Goal: Information Seeking & Learning: Learn about a topic

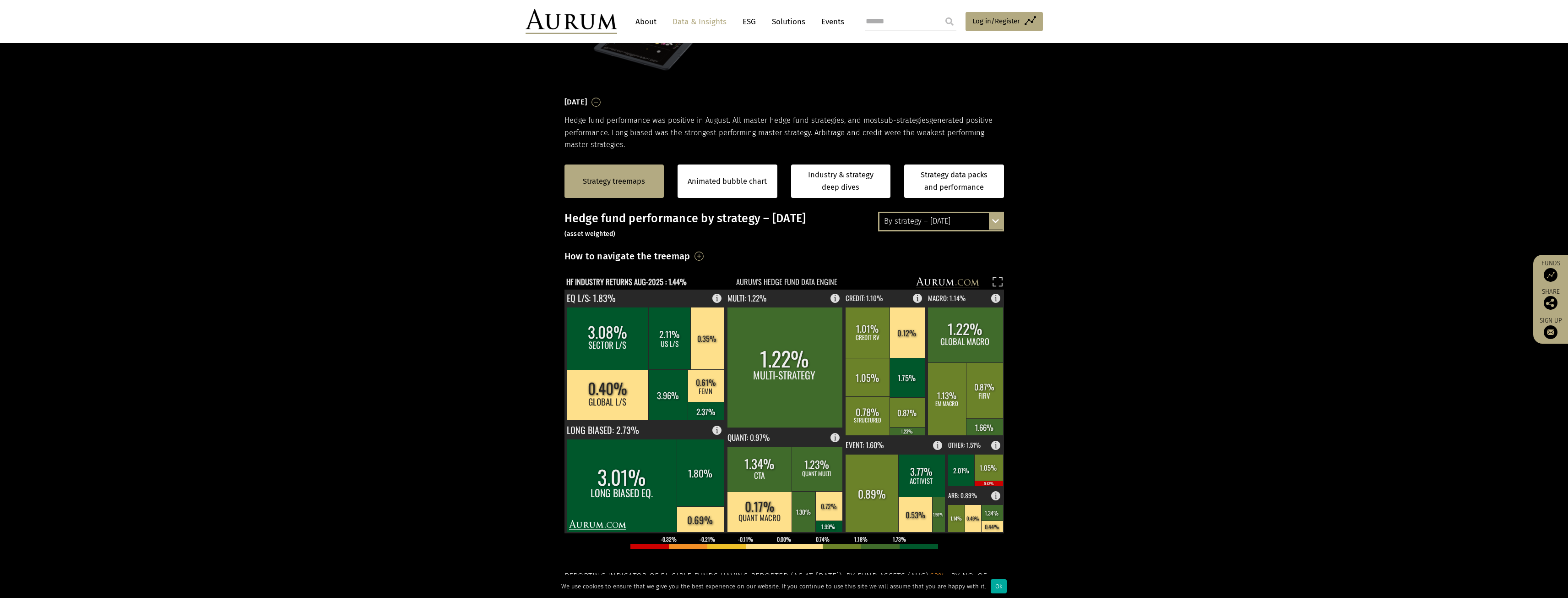
scroll to position [138, 0]
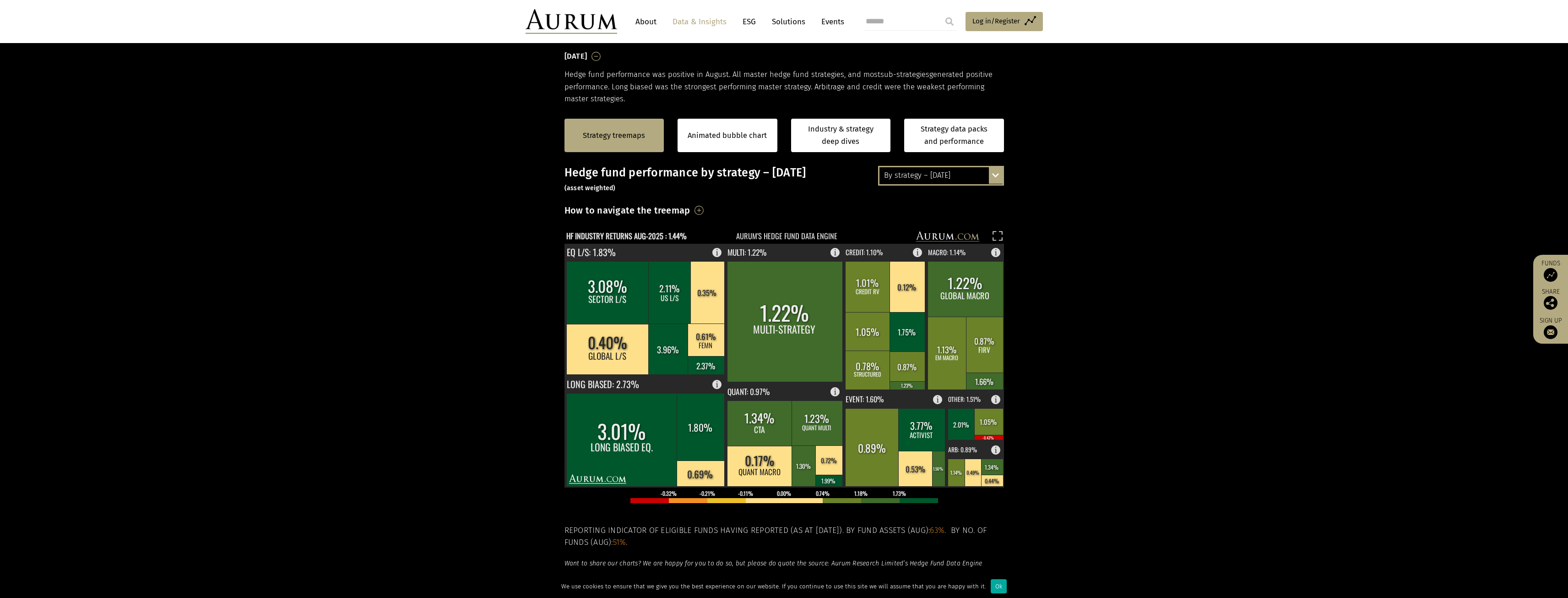
click at [998, 178] on div "By strategy – August 2025 By strategy – August 2025 By strategy – year to date …" at bounding box center [941, 175] width 126 height 19
click at [920, 225] on div "2016 – [DATE]" at bounding box center [941, 225] width 123 height 16
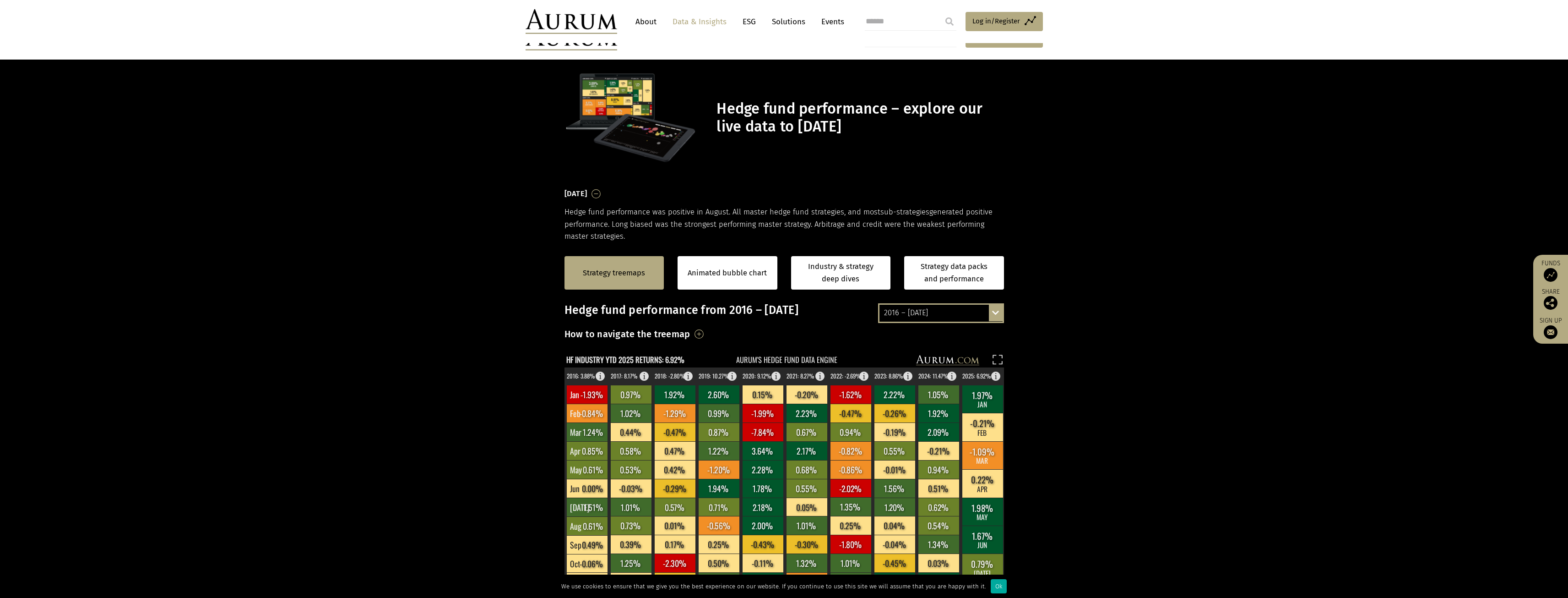
scroll to position [138, 0]
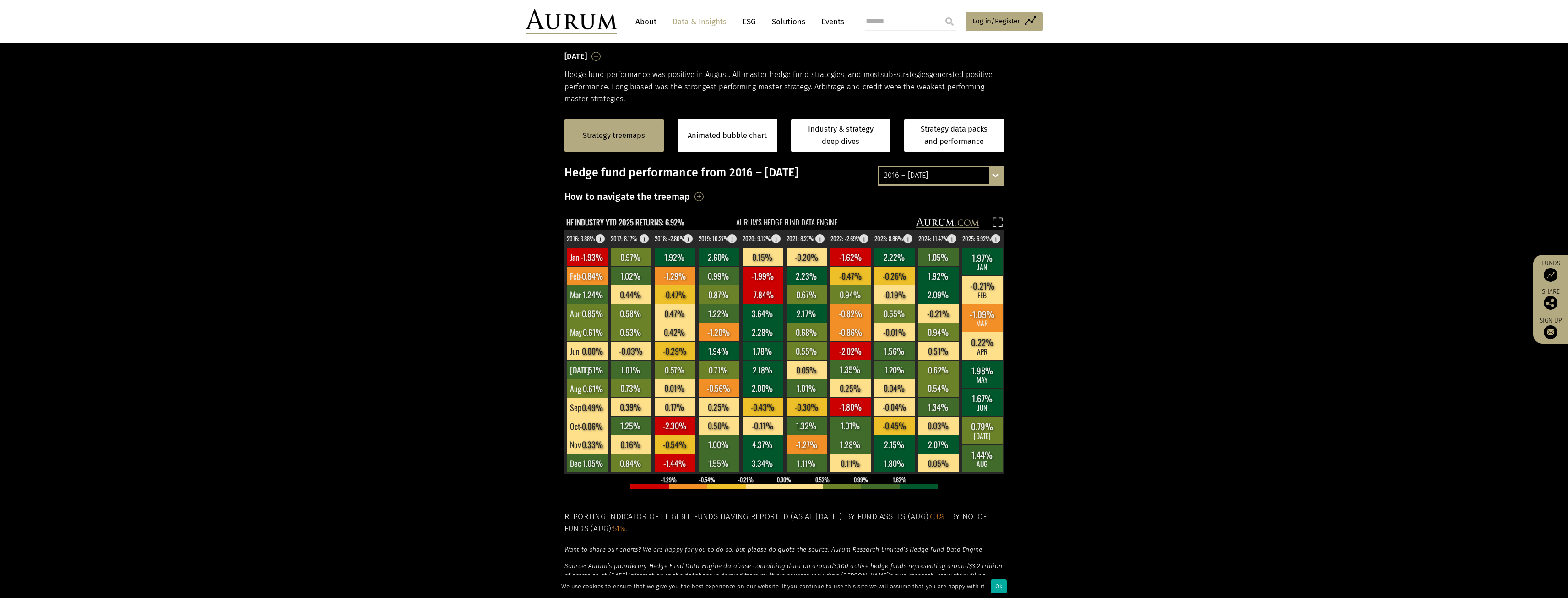
click at [995, 177] on div "2016 – August 2025 By strategy – August 2025 By strategy – year to date 2016 – …" at bounding box center [941, 175] width 126 height 19
click at [936, 208] on div "By strategy – year to date" at bounding box center [941, 208] width 123 height 16
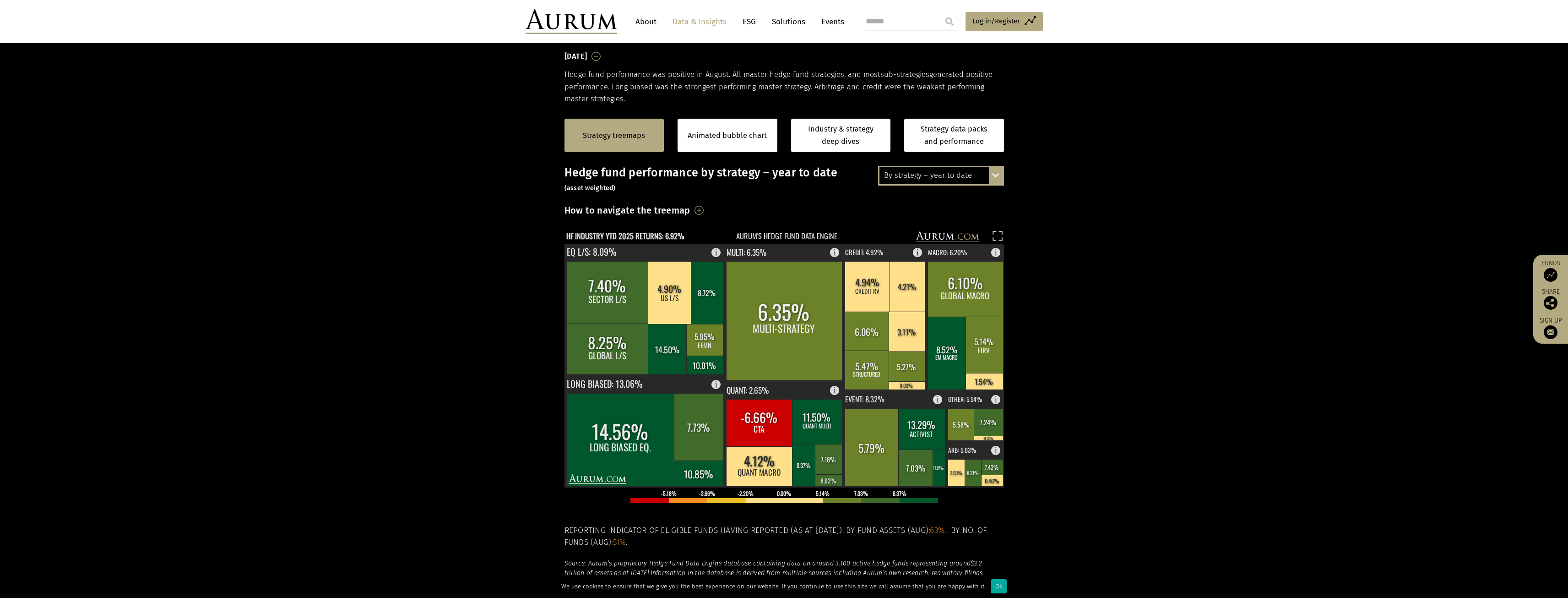
click at [998, 180] on div "By strategy – year to date By strategy – August 2025 By strategy – year to date…" at bounding box center [941, 175] width 126 height 19
click at [974, 192] on div "By strategy – [DATE]" at bounding box center [941, 192] width 123 height 16
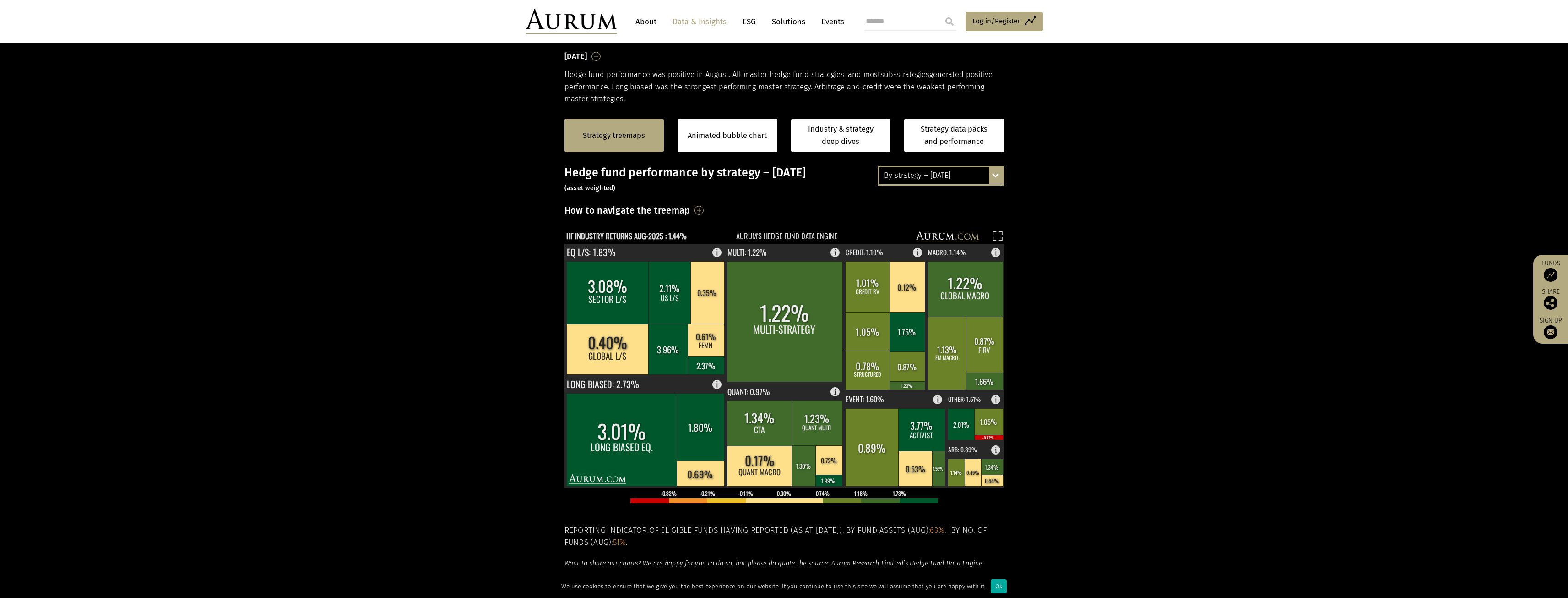
click at [1066, 212] on section "Strategy treemaps Animated bubble chart Industry & strategy deep dives Strategy…" at bounding box center [784, 391] width 1568 height 572
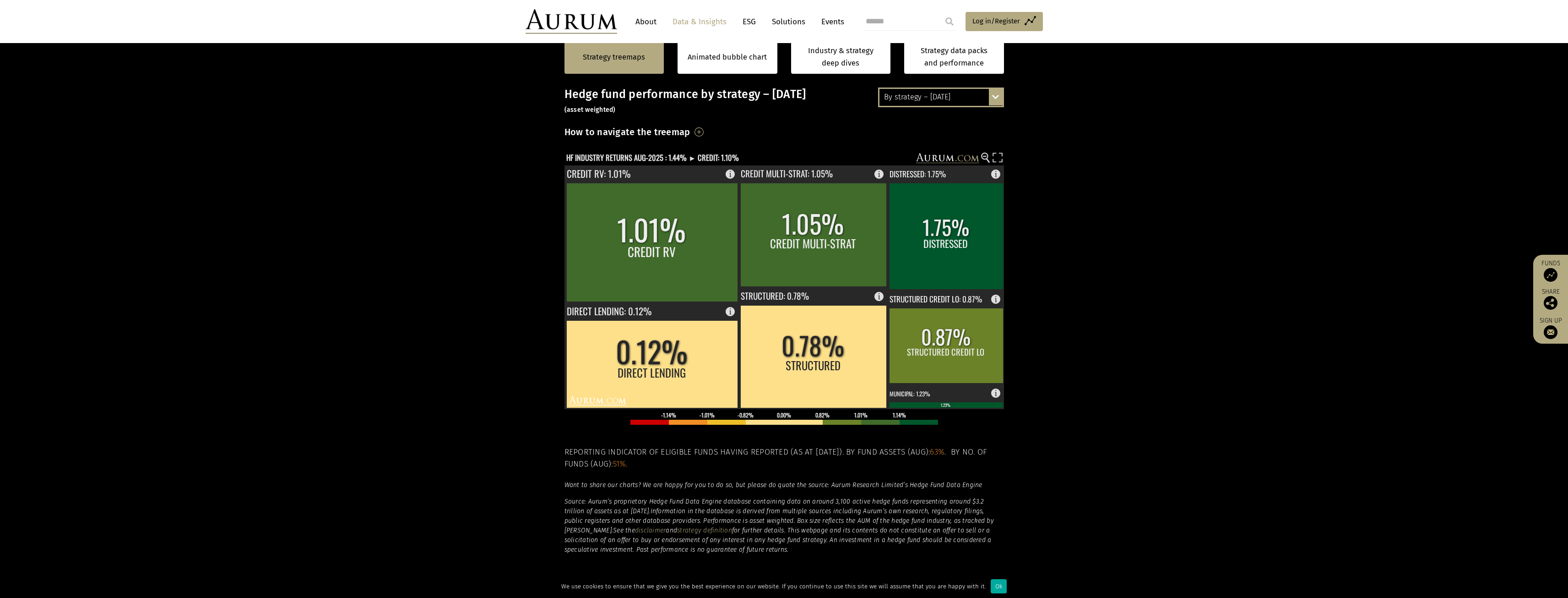
scroll to position [229, 0]
